Goal: Find specific page/section: Find specific page/section

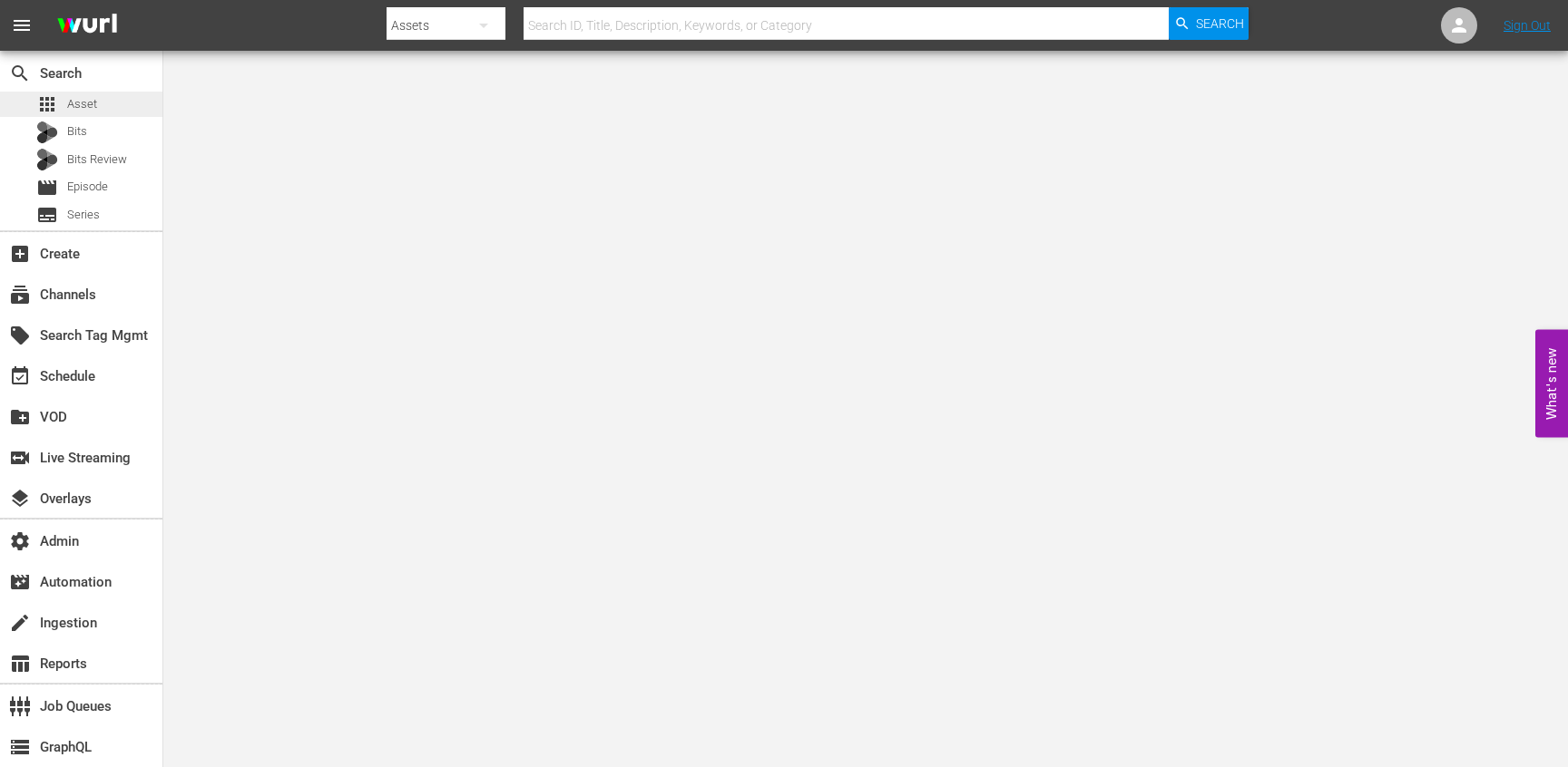
click at [111, 103] on div "apps Asset" at bounding box center [81, 104] width 162 height 26
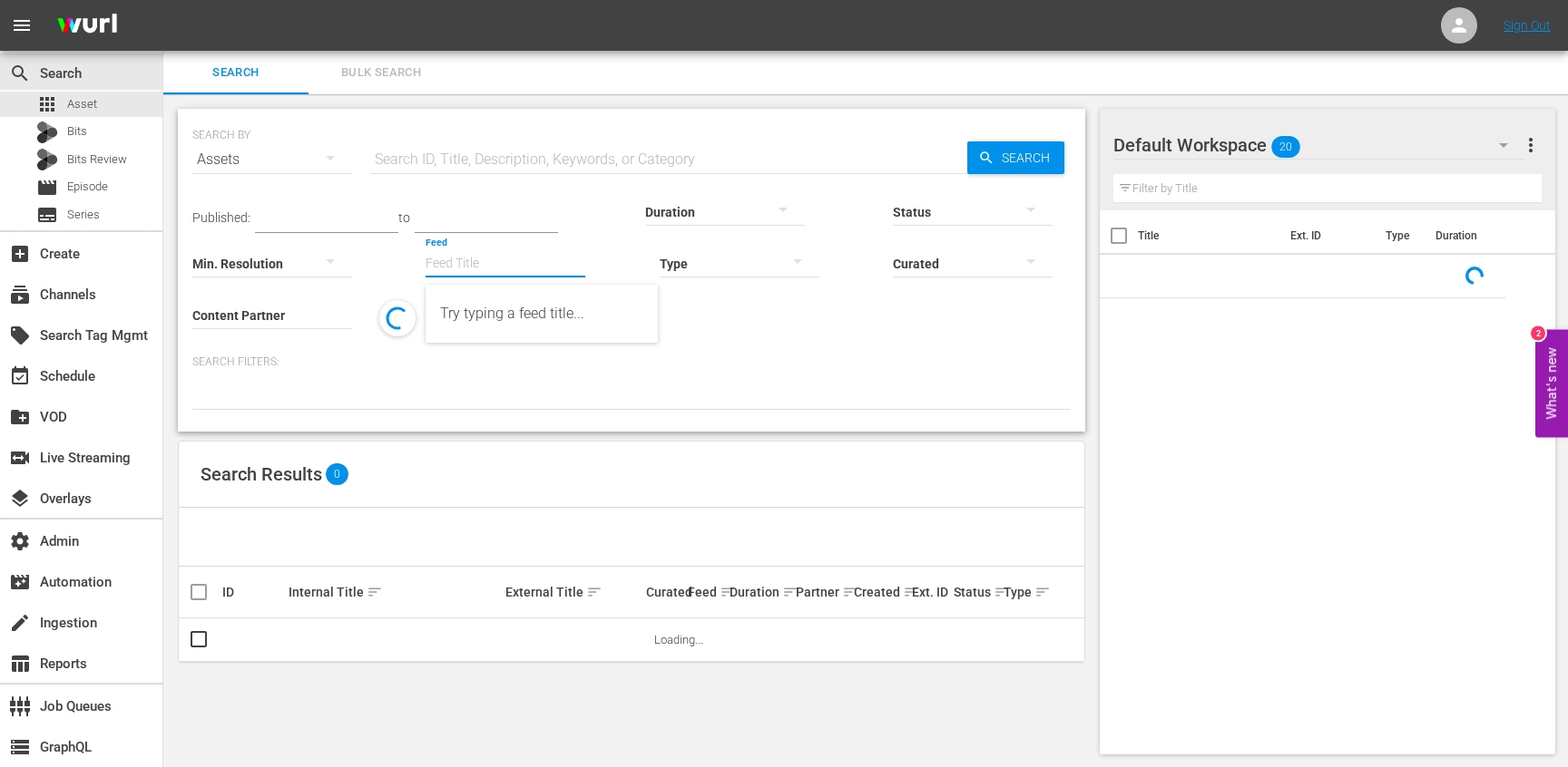
click at [486, 257] on input "Feed" at bounding box center [505, 264] width 159 height 65
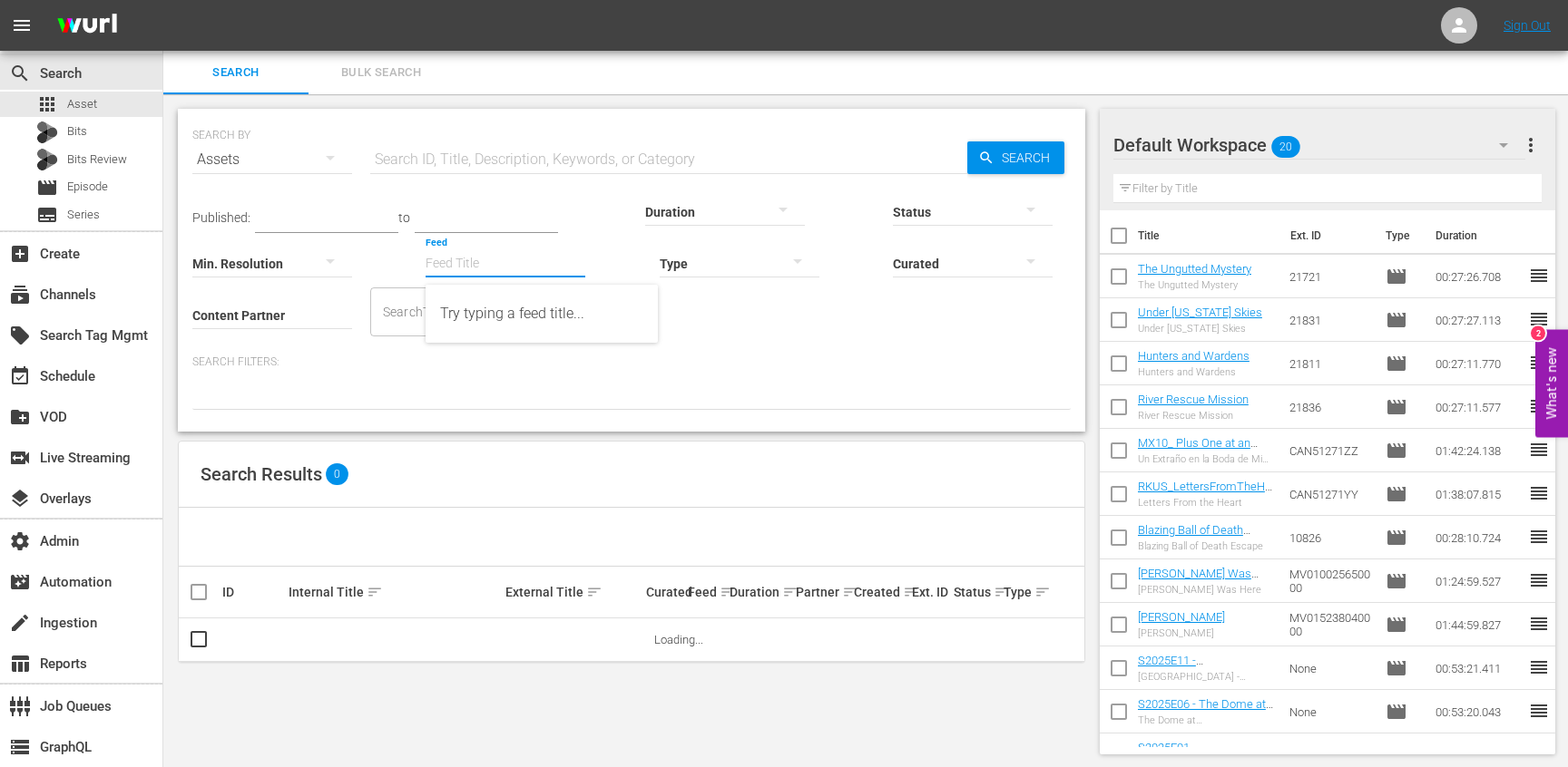
paste input "NEW K.MOVIES_SSTV_US_W33_2025 001"
click at [554, 331] on div "NEW K.MOVIES_SSTV_US_W33_2025 001 (432634)" at bounding box center [542, 313] width 204 height 43
type input "NEW K.MOVIES_SSTV_US_W33_2025 001 (432634)"
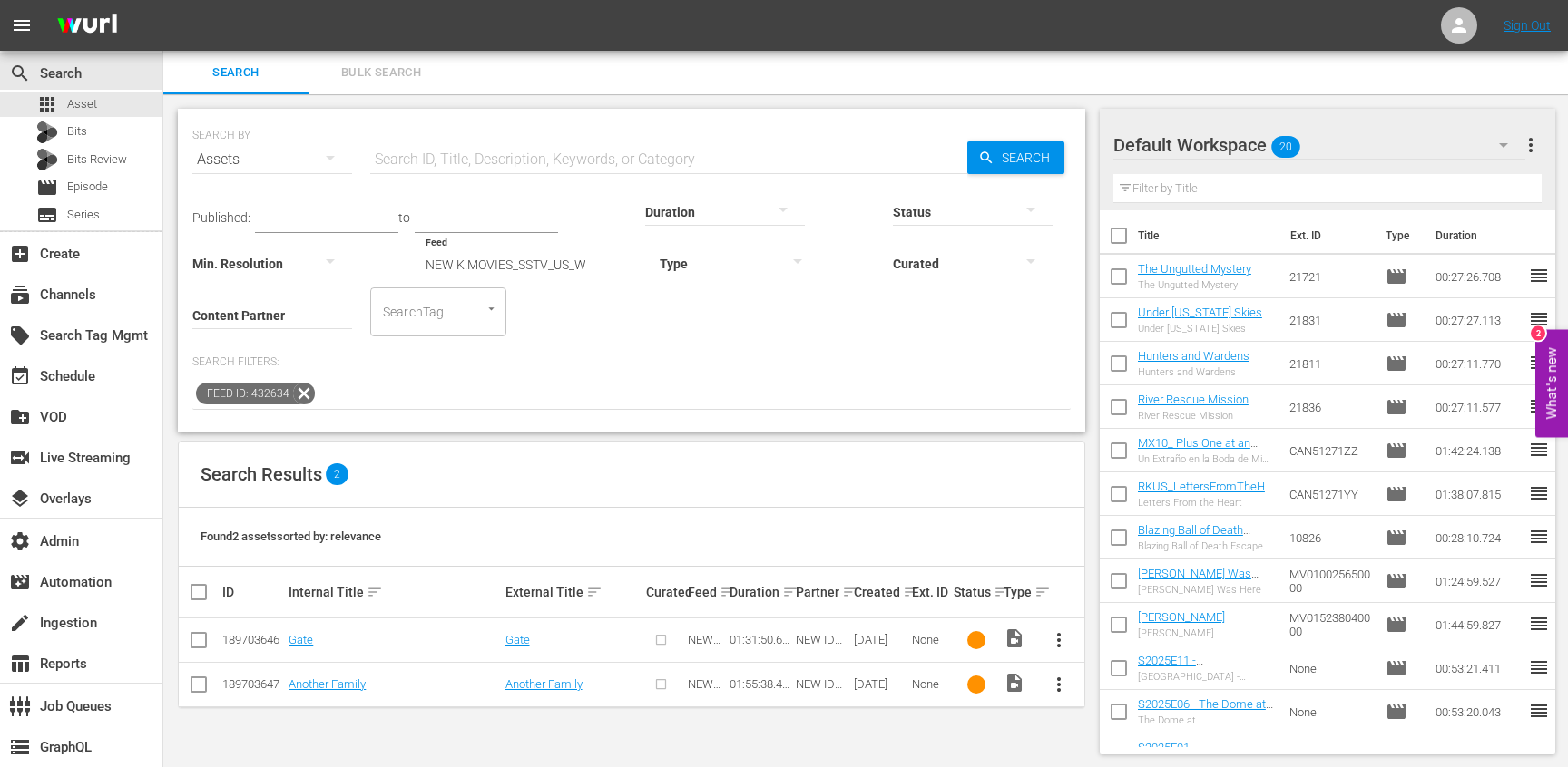
click at [256, 684] on div "189703647" at bounding box center [252, 684] width 61 height 14
copy div "189703647"
click at [267, 629] on td "189703646" at bounding box center [252, 641] width 66 height 44
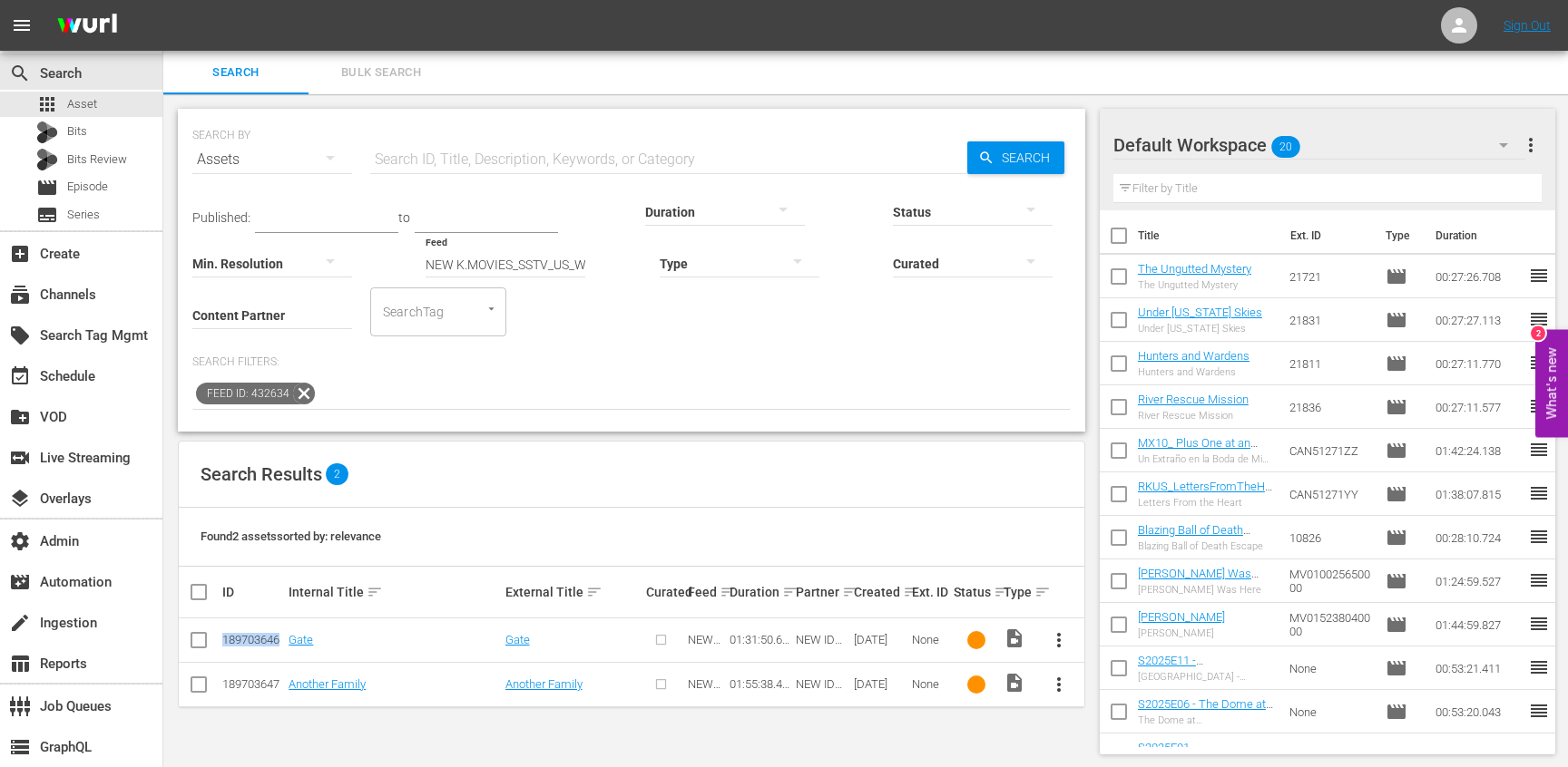
copy div "189703646"
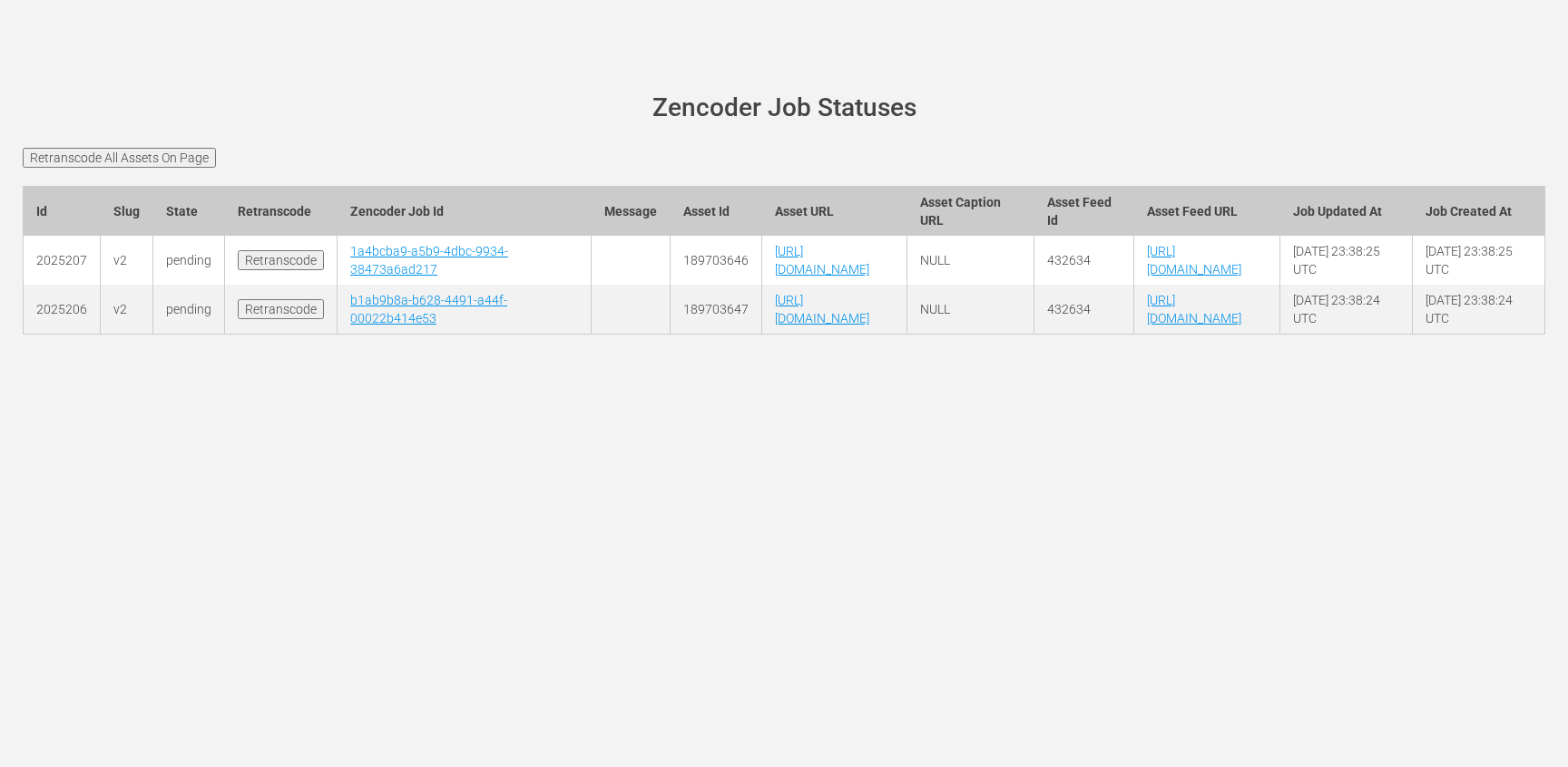
click at [344, 280] on td "1a4bcba9-a5b9-4dbc-9934-38473a6ad217" at bounding box center [464, 260] width 254 height 49
click at [354, 276] on link "1a4bcba9-a5b9-4dbc-9934-38473a6ad217" at bounding box center [428, 260] width 158 height 32
